Goal: Information Seeking & Learning: Find specific page/section

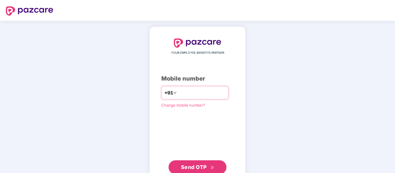
type input "**********"
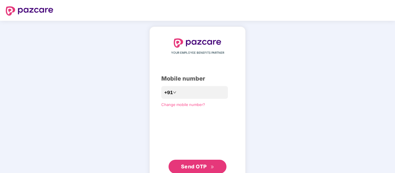
click at [199, 169] on span "Send OTP" at bounding box center [194, 167] width 26 height 6
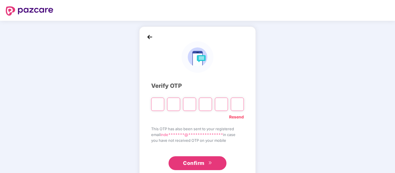
type input "*"
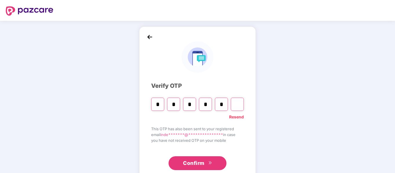
type input "*"
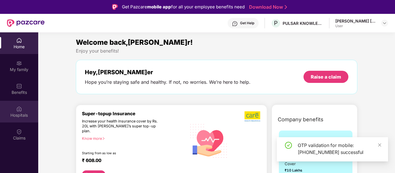
click at [18, 113] on div "Hospitals" at bounding box center [19, 116] width 38 height 6
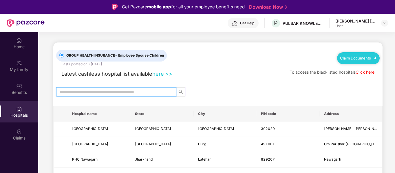
click at [159, 93] on input "text" at bounding box center [114, 92] width 108 height 6
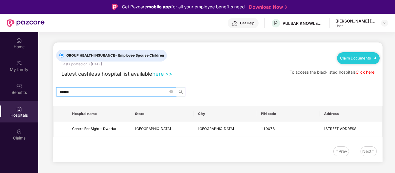
click at [180, 91] on icon "search" at bounding box center [180, 92] width 5 height 5
drag, startPoint x: 149, startPoint y: 90, endPoint x: 53, endPoint y: 91, distance: 95.5
click at [53, 91] on div "******" at bounding box center [217, 91] width 329 height 9
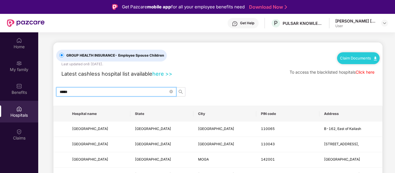
drag, startPoint x: 82, startPoint y: 92, endPoint x: 44, endPoint y: 93, distance: 38.2
click at [179, 91] on icon "search" at bounding box center [180, 92] width 5 height 5
click at [181, 92] on icon "search" at bounding box center [180, 92] width 4 height 4
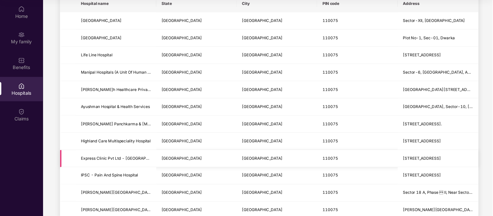
scroll to position [79, 0]
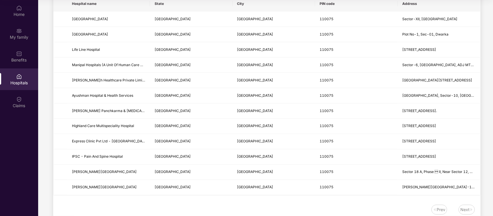
type input "******"
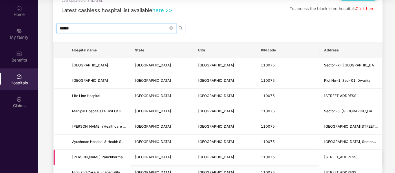
scroll to position [0, 0]
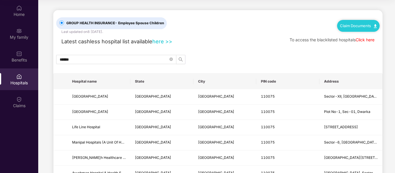
click at [365, 40] on link "Click here" at bounding box center [364, 39] width 19 height 5
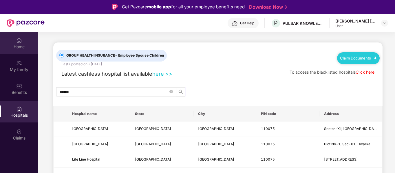
click at [21, 41] on img at bounding box center [19, 41] width 6 height 6
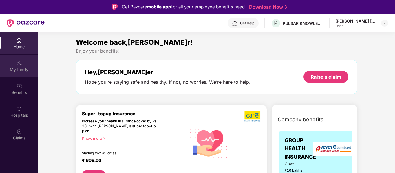
click at [21, 67] on div "My family" at bounding box center [19, 70] width 38 height 6
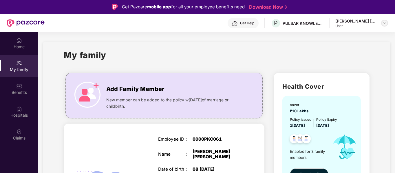
click at [384, 23] on img at bounding box center [384, 23] width 5 height 5
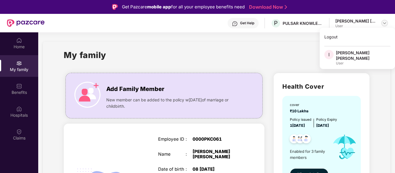
click at [384, 23] on img at bounding box center [384, 23] width 5 height 5
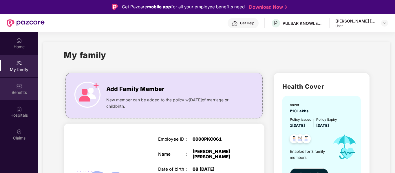
click at [23, 90] on div "Benefits" at bounding box center [19, 93] width 38 height 6
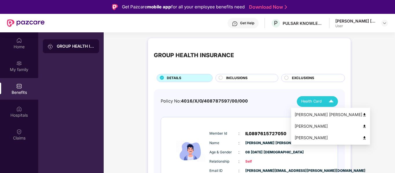
click at [333, 99] on img at bounding box center [331, 102] width 10 height 10
click at [362, 125] on img at bounding box center [364, 126] width 4 height 4
click at [330, 102] on img at bounding box center [331, 102] width 10 height 10
click at [362, 113] on img at bounding box center [364, 115] width 4 height 4
click at [362, 138] on img at bounding box center [364, 138] width 4 height 4
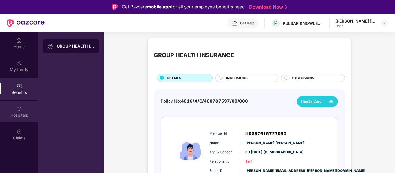
click at [21, 116] on div "Hospitals" at bounding box center [19, 116] width 38 height 6
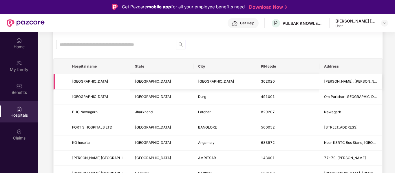
scroll to position [58, 0]
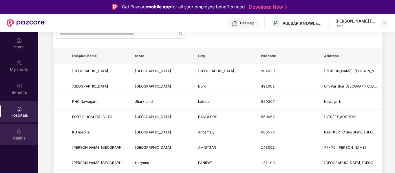
click at [21, 132] on img at bounding box center [19, 132] width 6 height 6
